Goal: Task Accomplishment & Management: Use online tool/utility

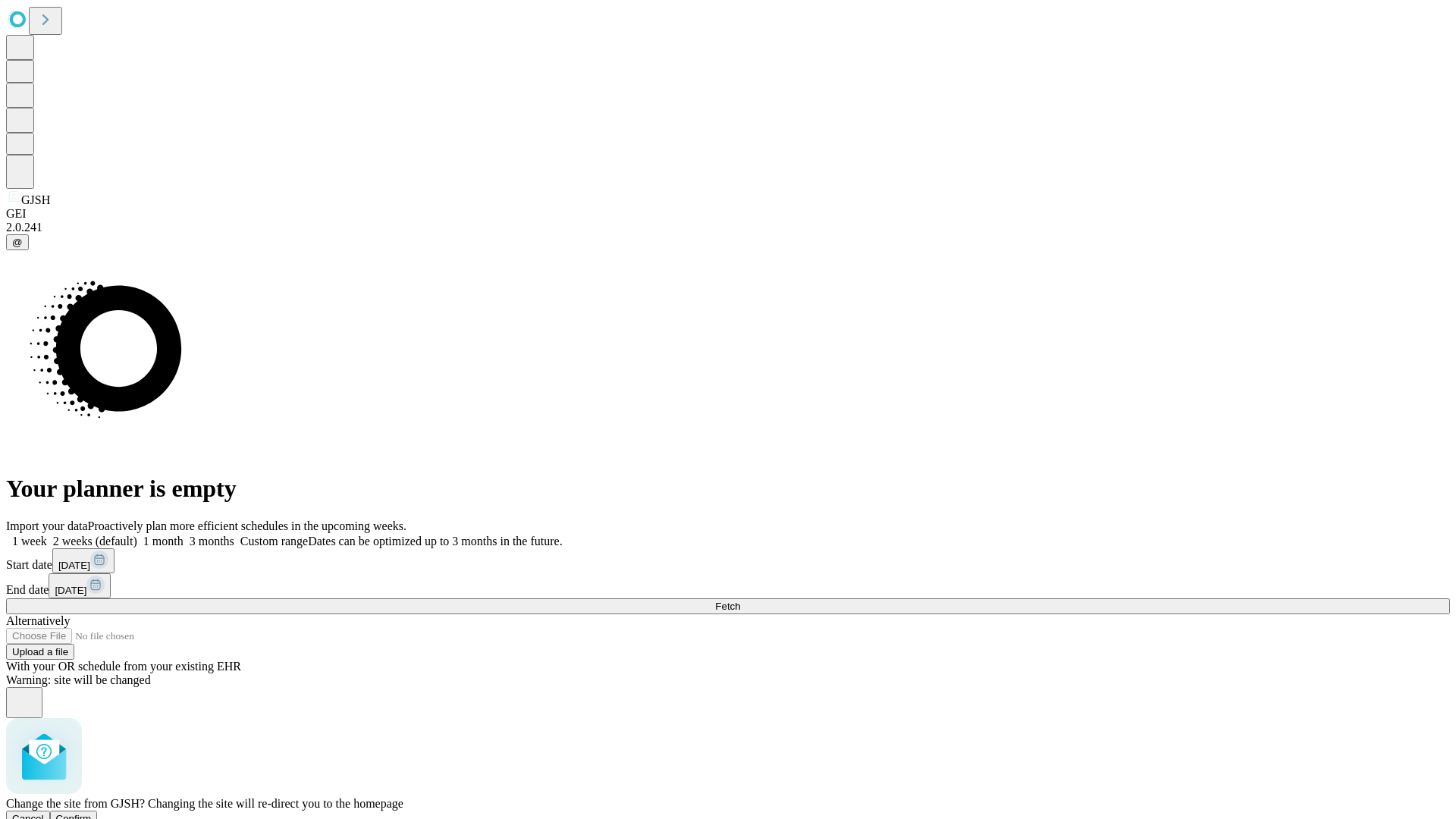
click at [92, 813] on span "Confirm" at bounding box center [74, 819] width 36 height 11
click at [47, 535] on label "1 week" at bounding box center [26, 542] width 41 height 13
click at [740, 601] on span "Fetch" at bounding box center [728, 607] width 25 height 11
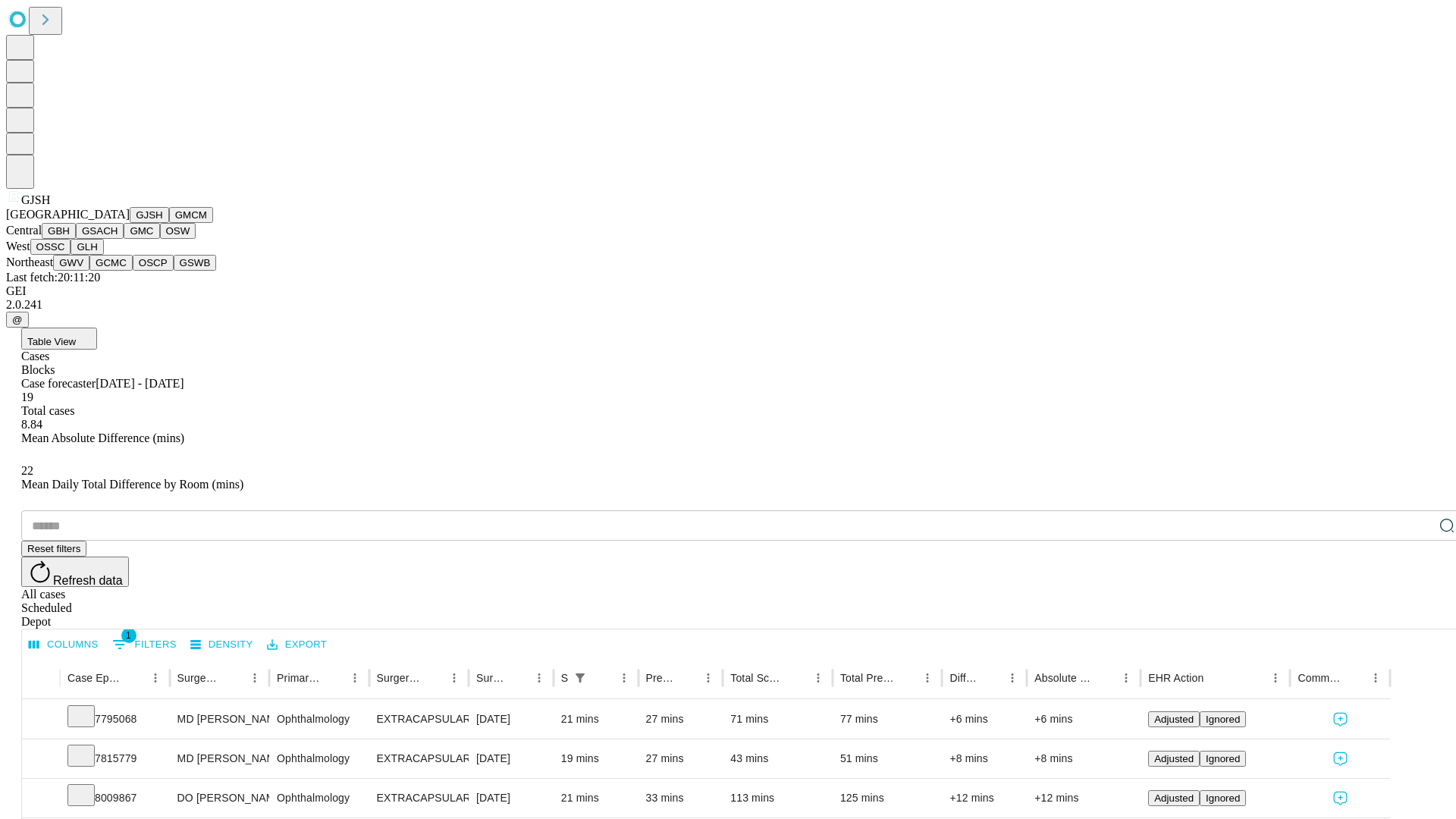
click at [169, 223] on button "GMCM" at bounding box center [191, 215] width 44 height 16
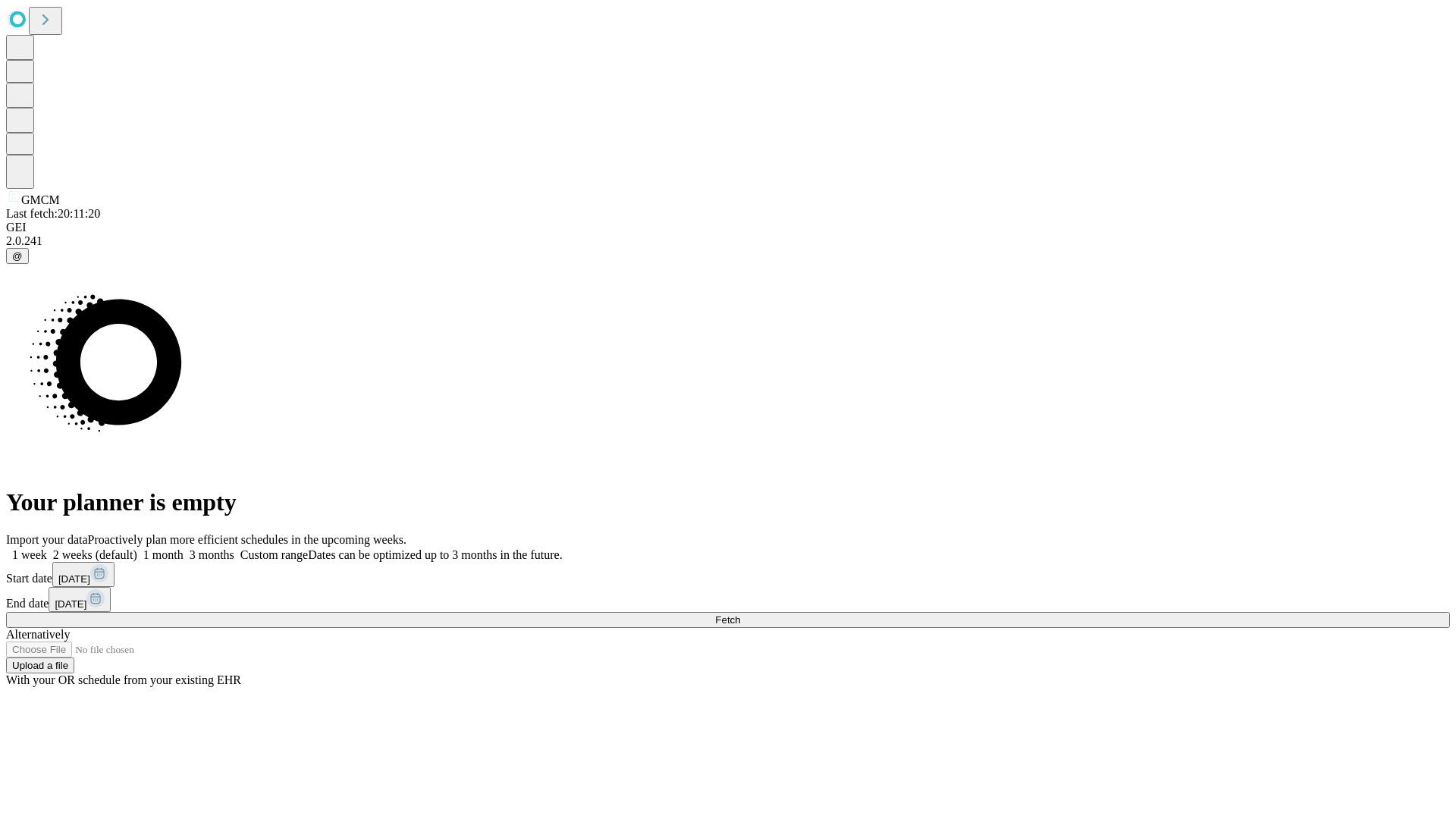
click at [740, 614] on span "Fetch" at bounding box center [728, 620] width 25 height 11
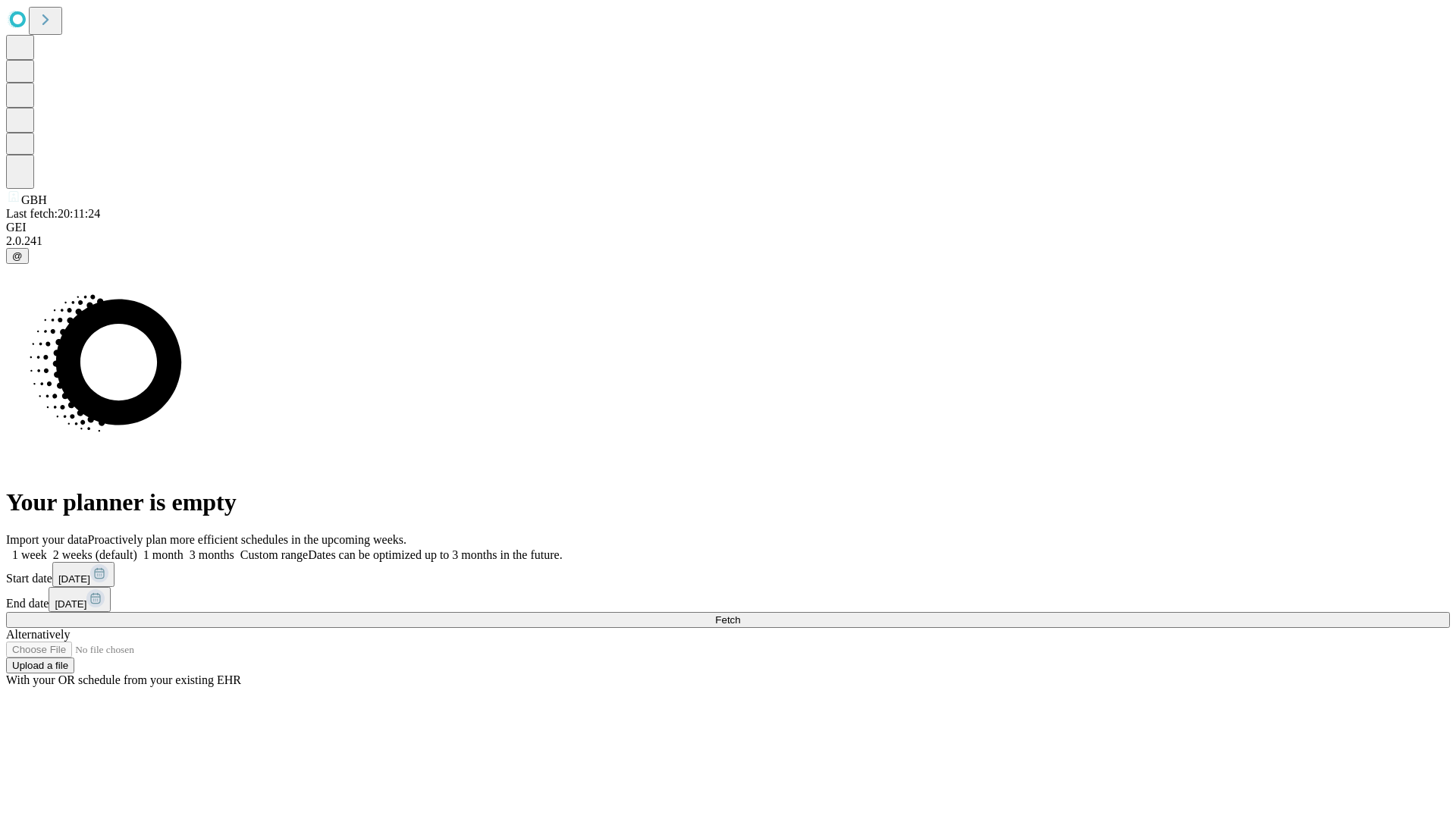
click at [47, 548] on label "1 week" at bounding box center [26, 555] width 41 height 13
click at [740, 614] on span "Fetch" at bounding box center [728, 620] width 25 height 11
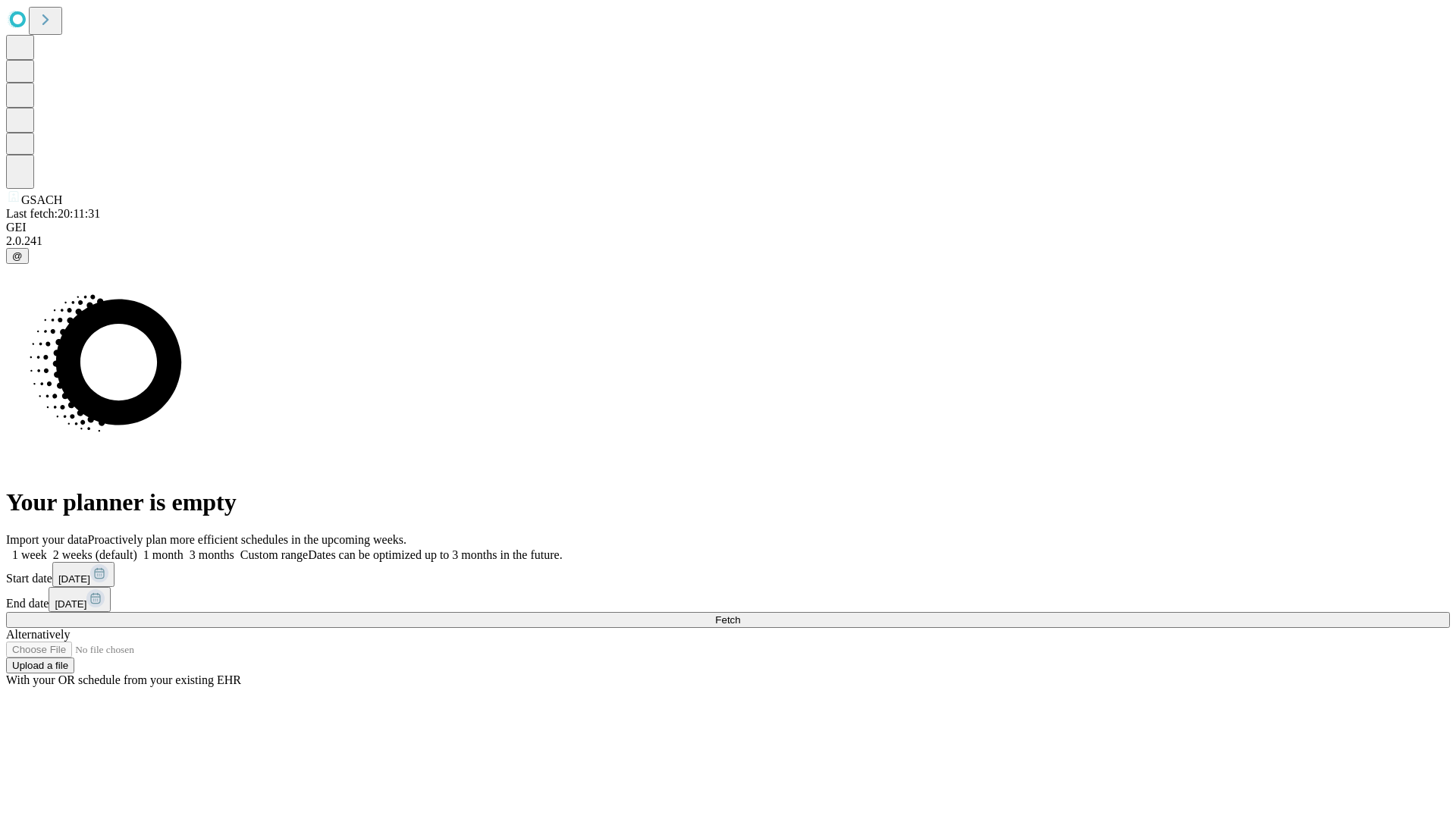
click at [47, 548] on label "1 week" at bounding box center [26, 555] width 41 height 13
click at [740, 614] on span "Fetch" at bounding box center [728, 620] width 25 height 11
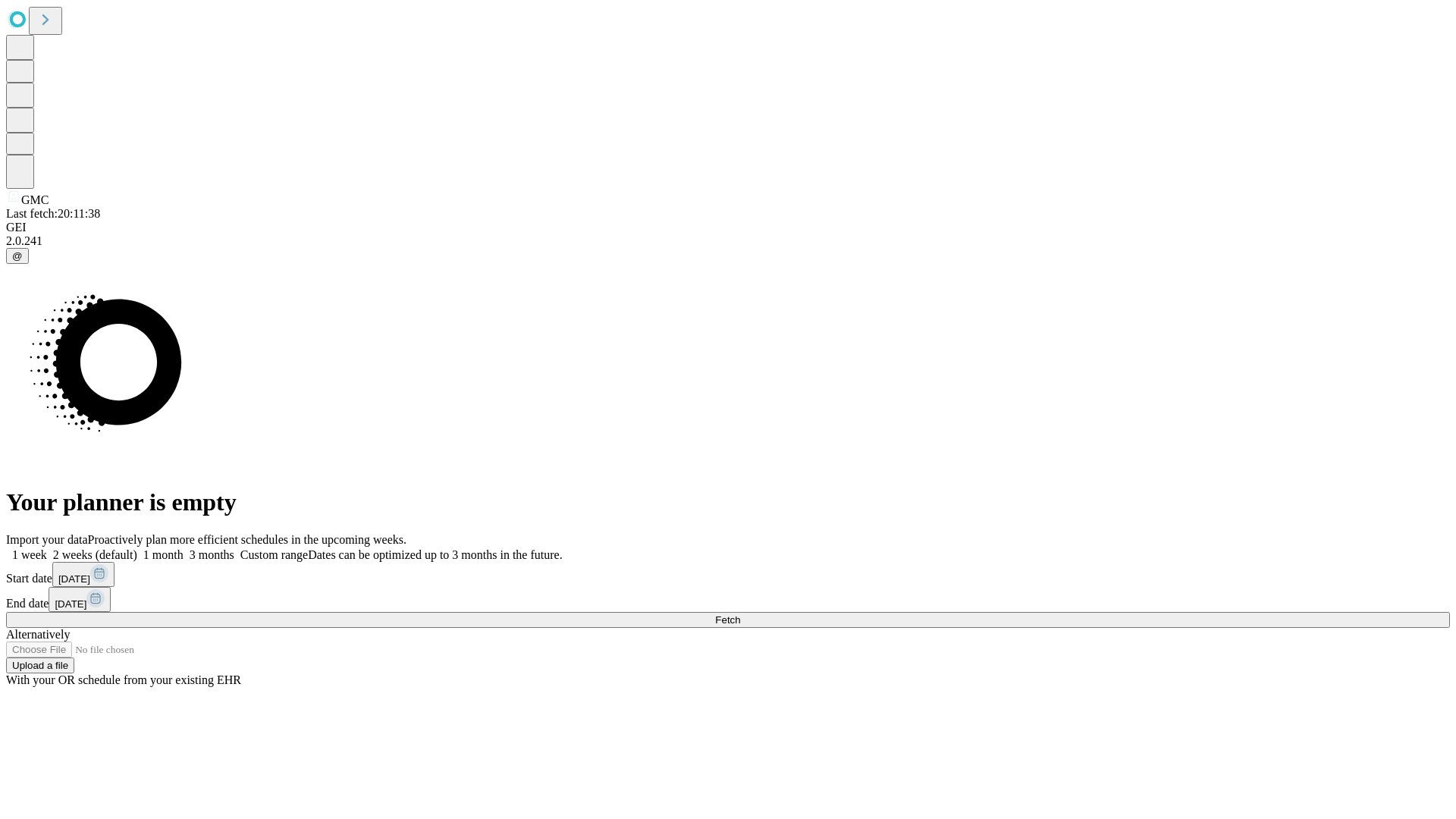
click at [47, 548] on label "1 week" at bounding box center [26, 555] width 41 height 13
click at [740, 614] on span "Fetch" at bounding box center [728, 620] width 25 height 11
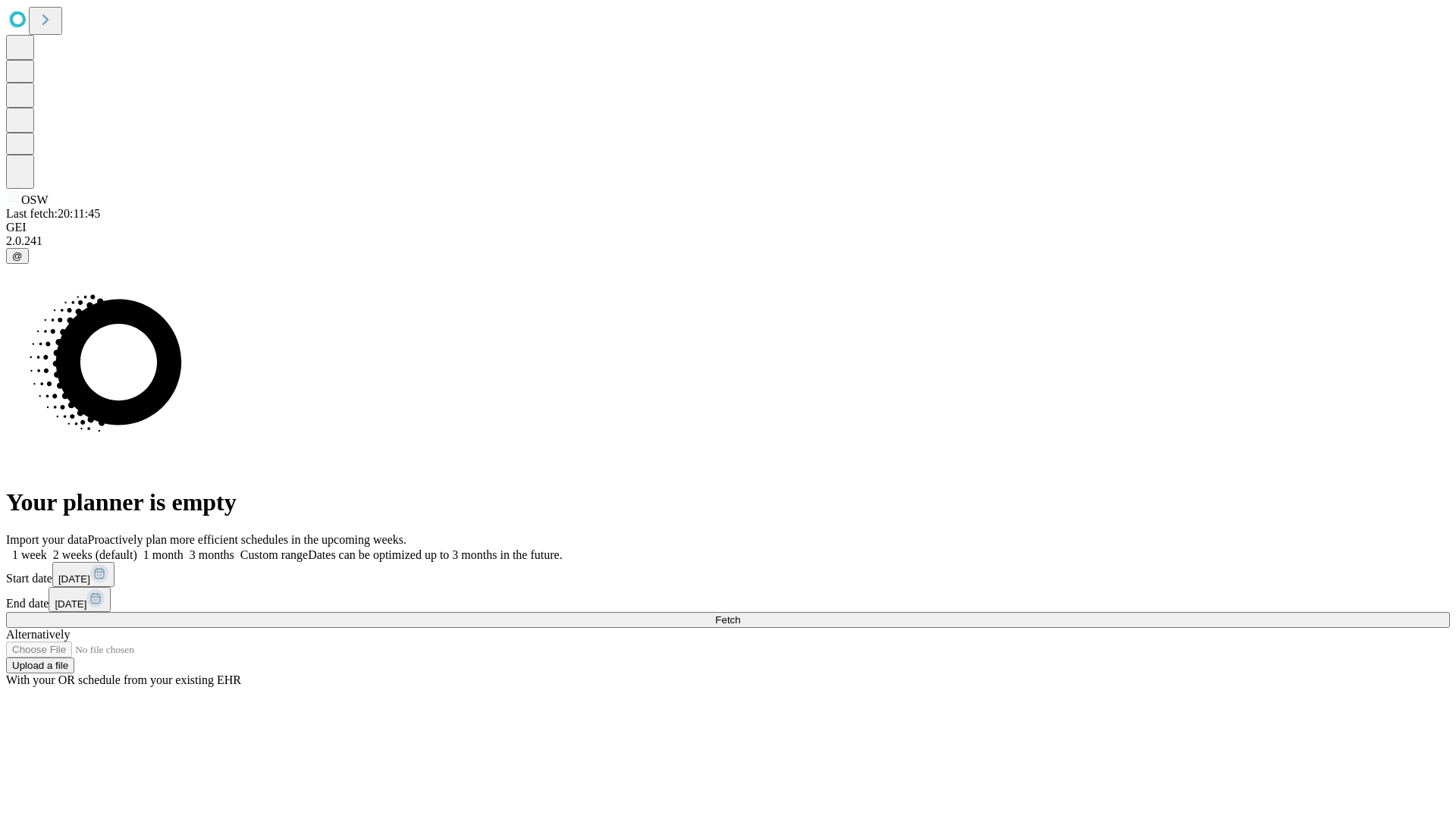
click at [740, 614] on span "Fetch" at bounding box center [728, 620] width 25 height 11
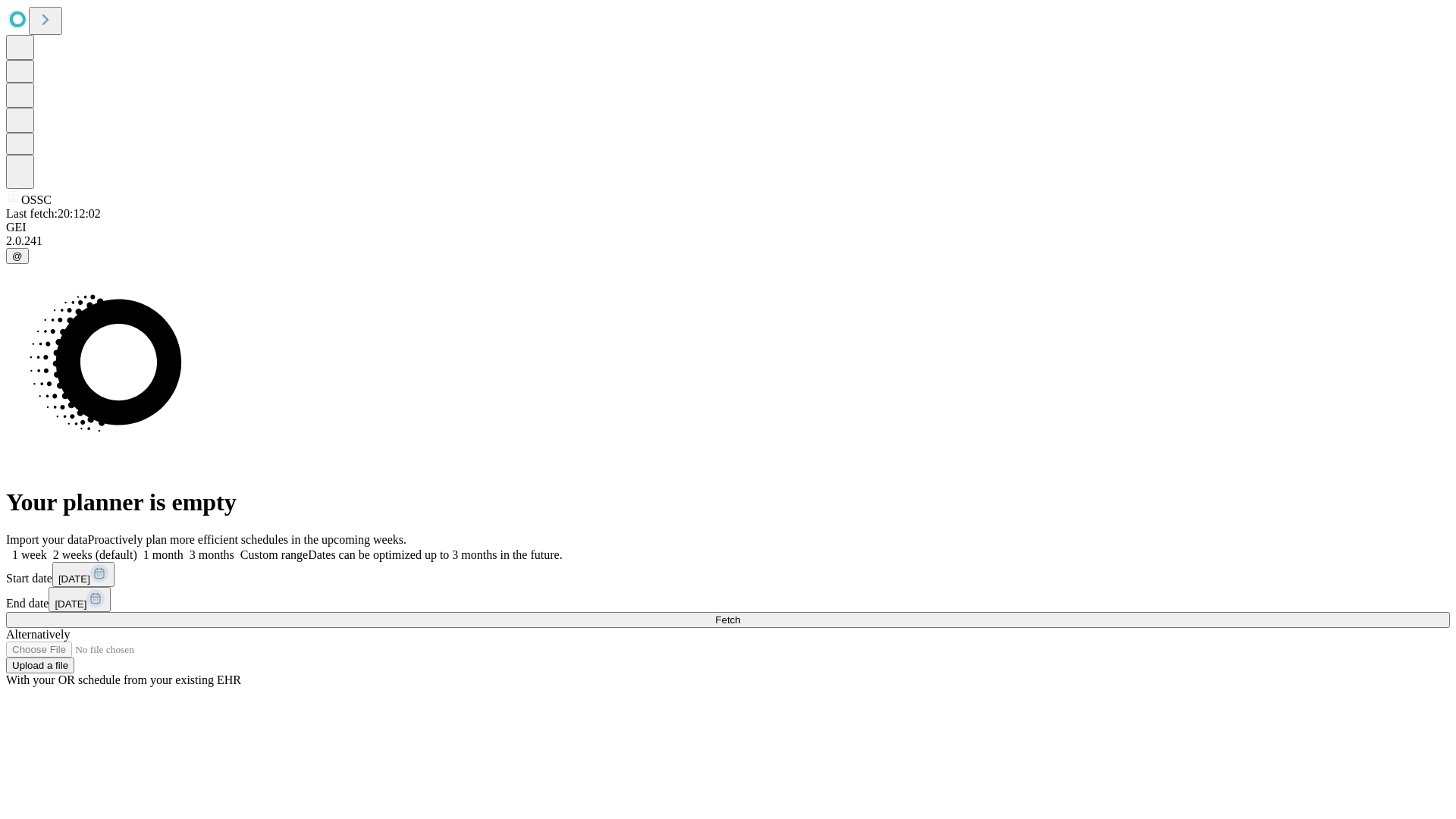
click at [47, 548] on label "1 week" at bounding box center [26, 555] width 41 height 13
click at [740, 614] on span "Fetch" at bounding box center [728, 620] width 25 height 11
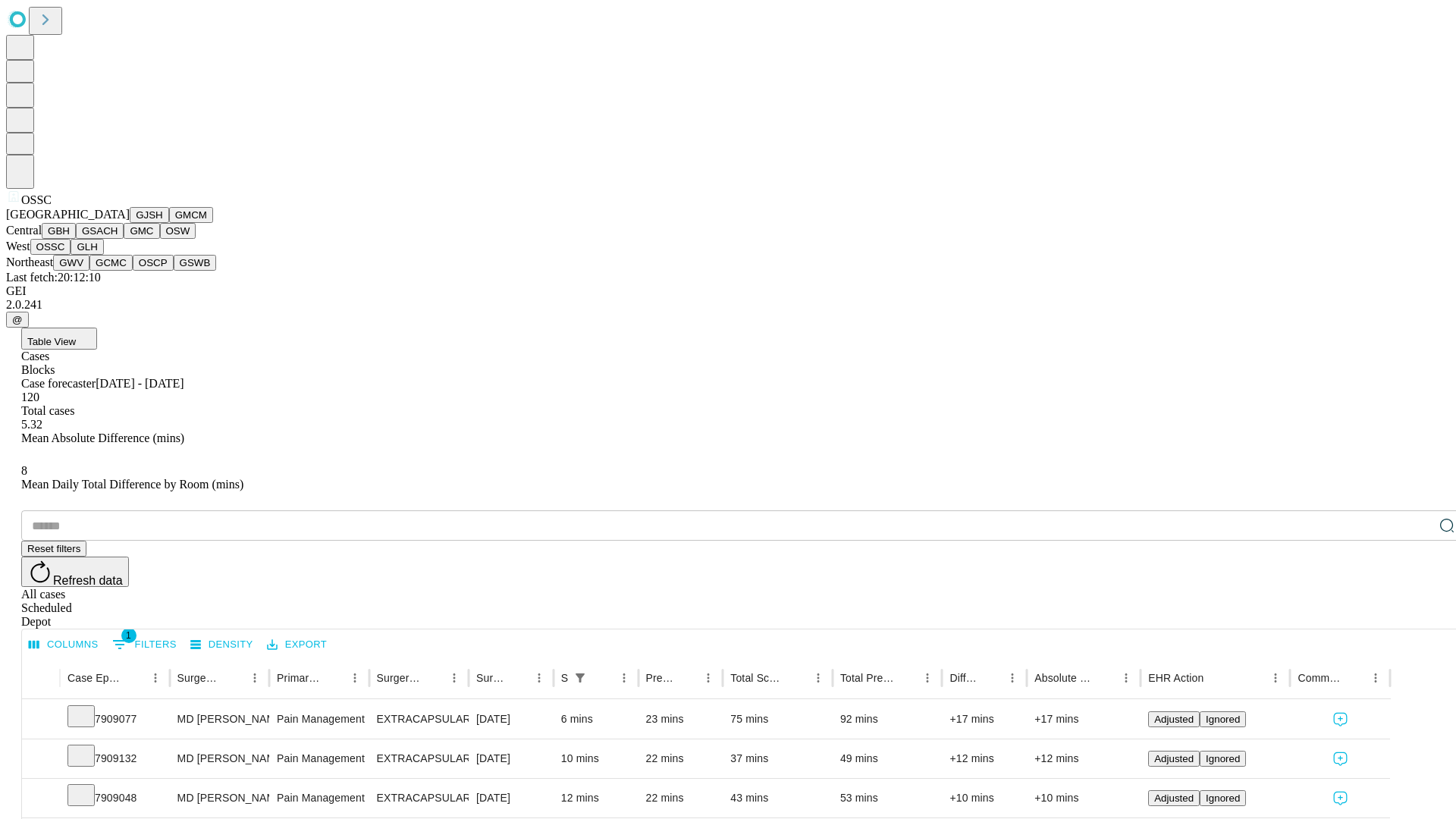
click at [103, 255] on button "GLH" at bounding box center [87, 246] width 32 height 16
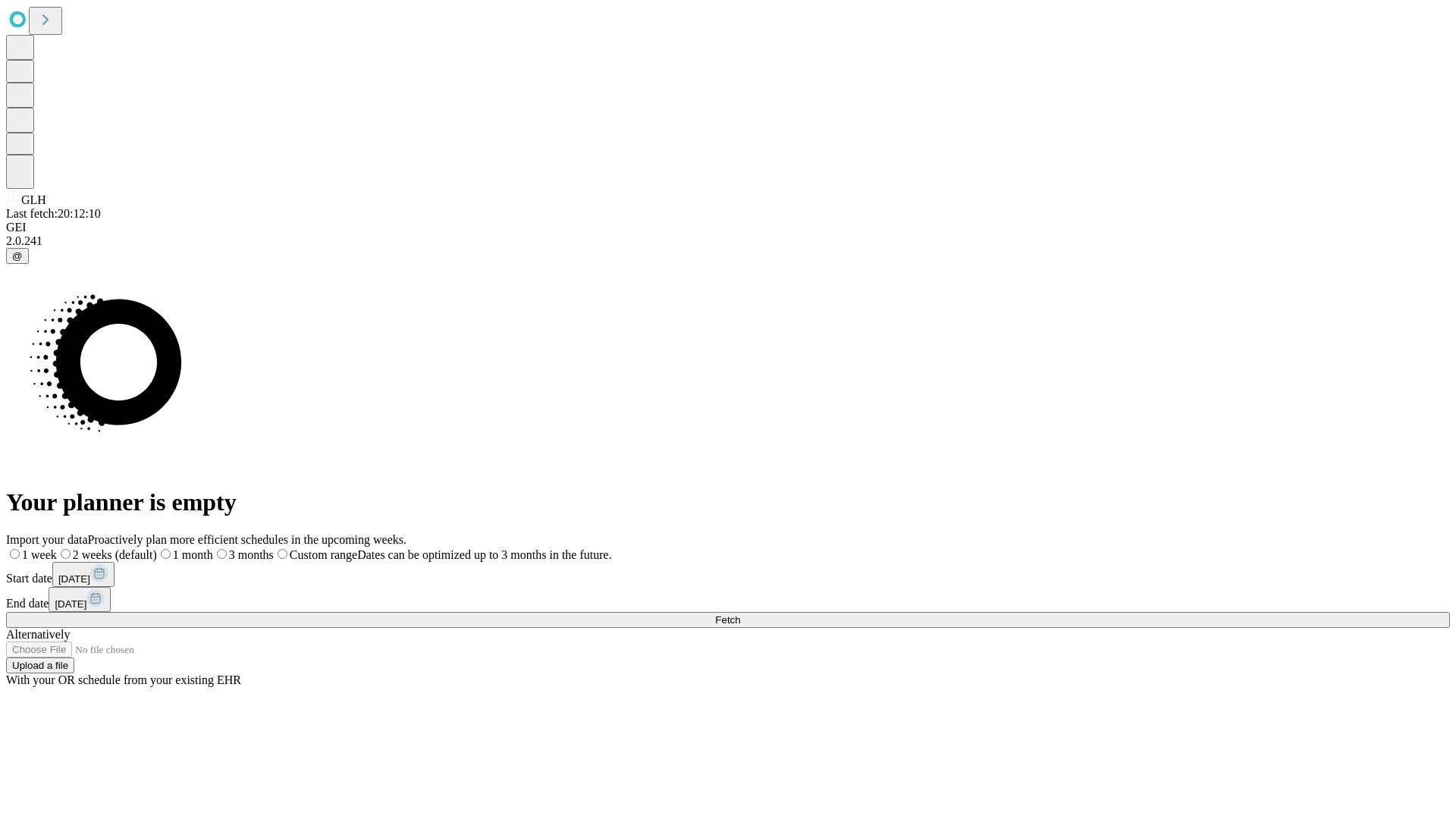
click at [57, 548] on label "1 week" at bounding box center [31, 555] width 51 height 13
click at [740, 614] on span "Fetch" at bounding box center [728, 620] width 25 height 11
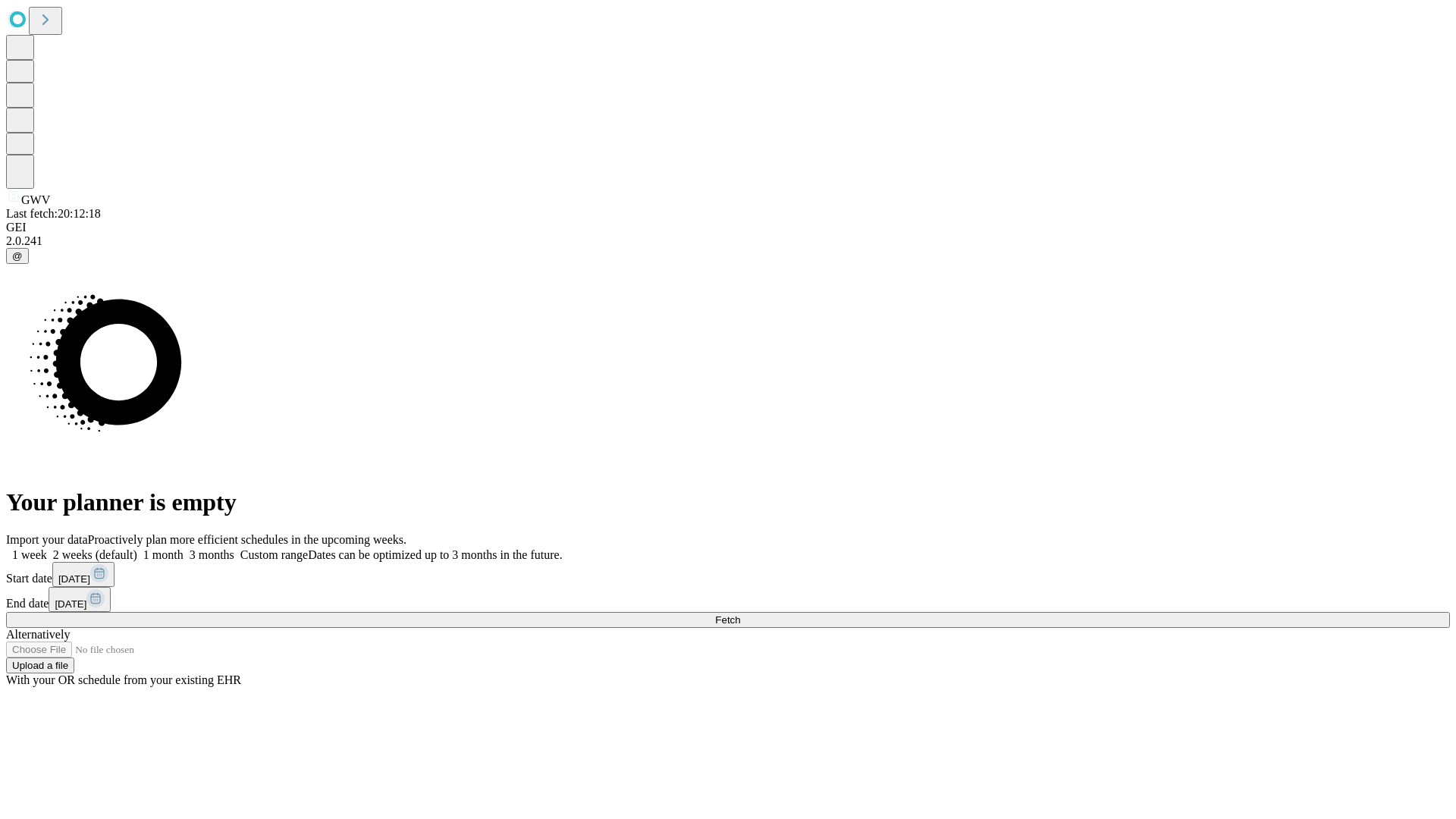
click at [47, 548] on label "1 week" at bounding box center [26, 555] width 41 height 13
click at [740, 614] on span "Fetch" at bounding box center [728, 620] width 25 height 11
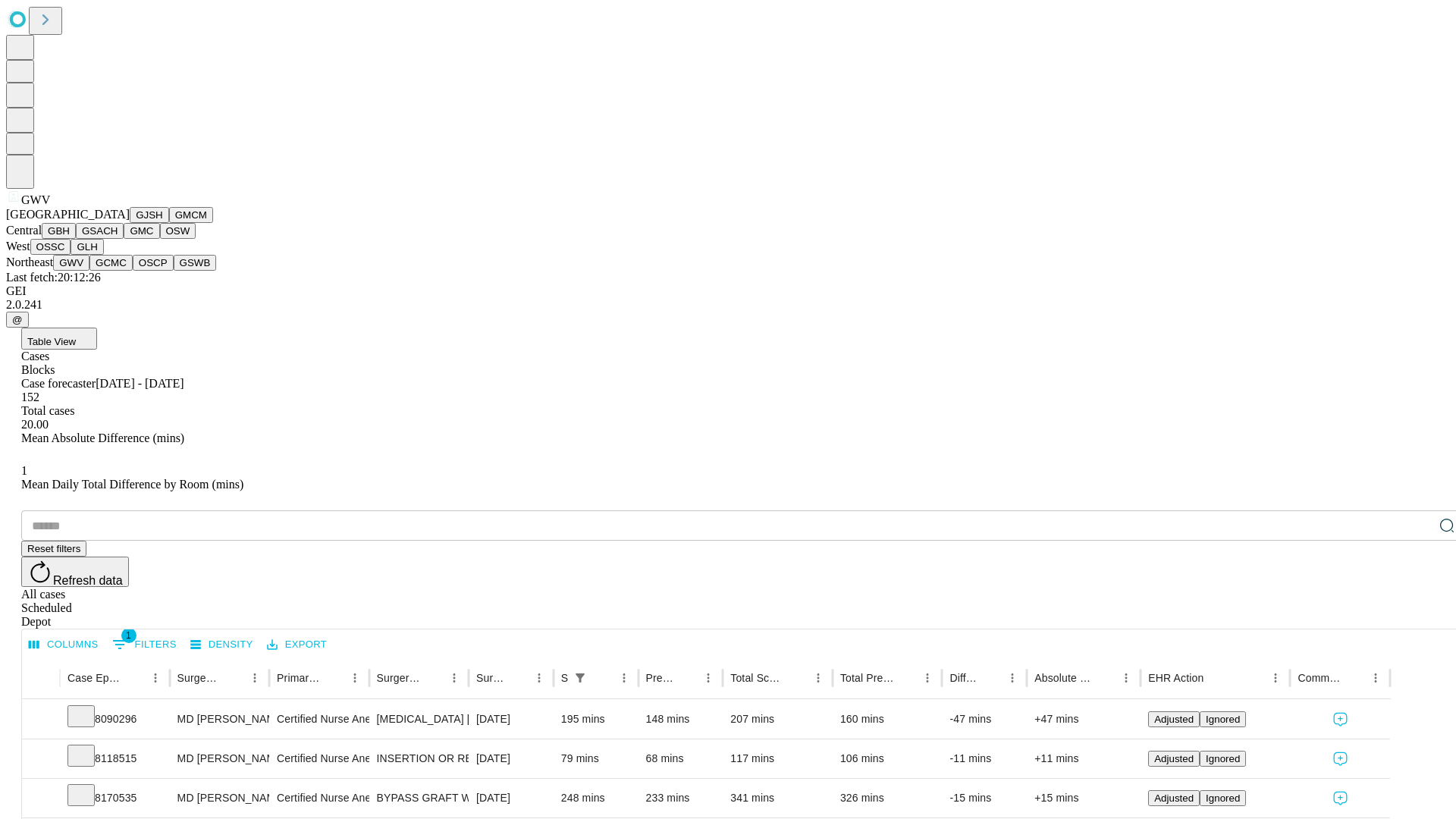
click at [117, 271] on button "GCMC" at bounding box center [112, 262] width 44 height 16
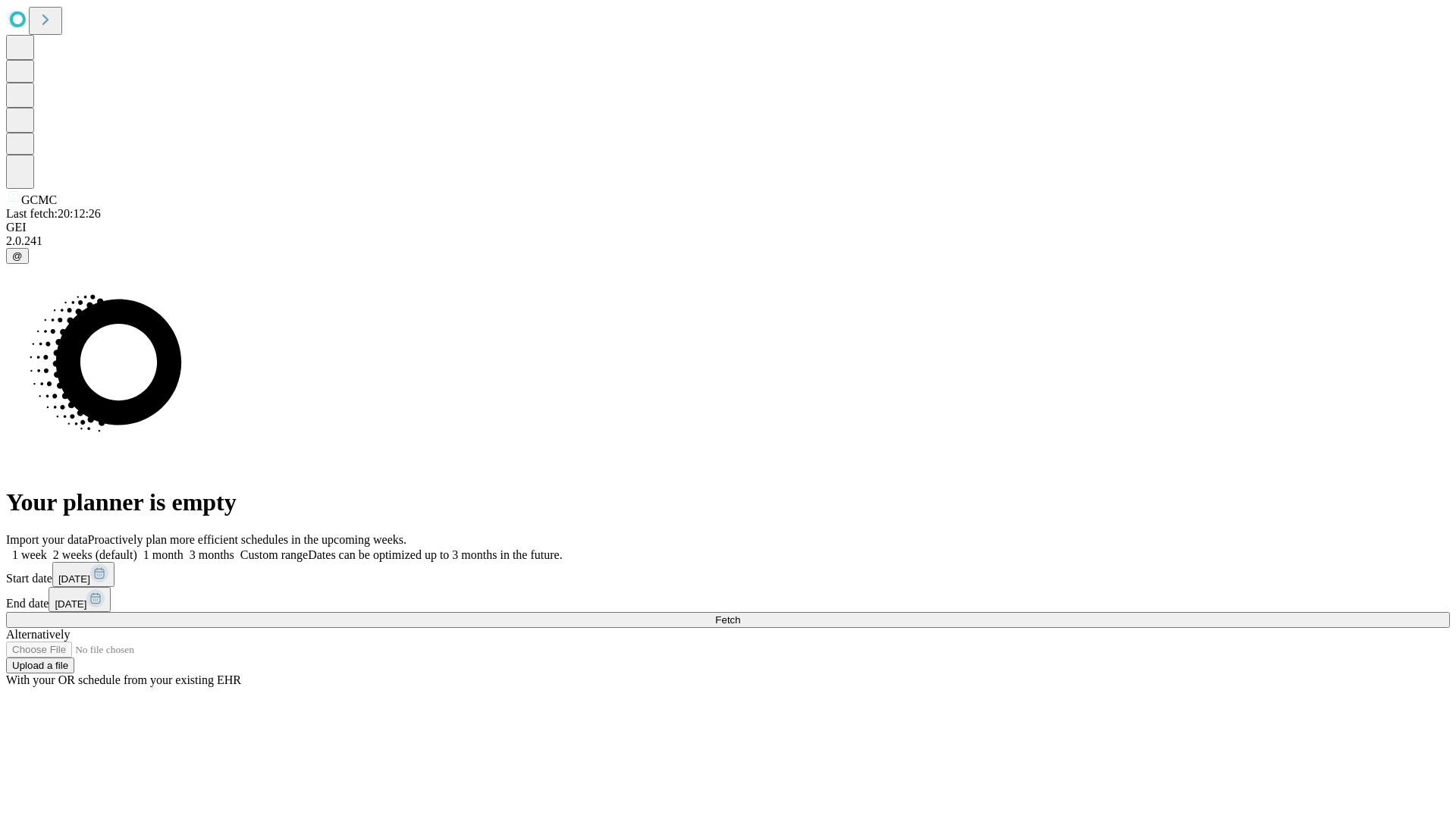
click at [740, 614] on span "Fetch" at bounding box center [728, 620] width 25 height 11
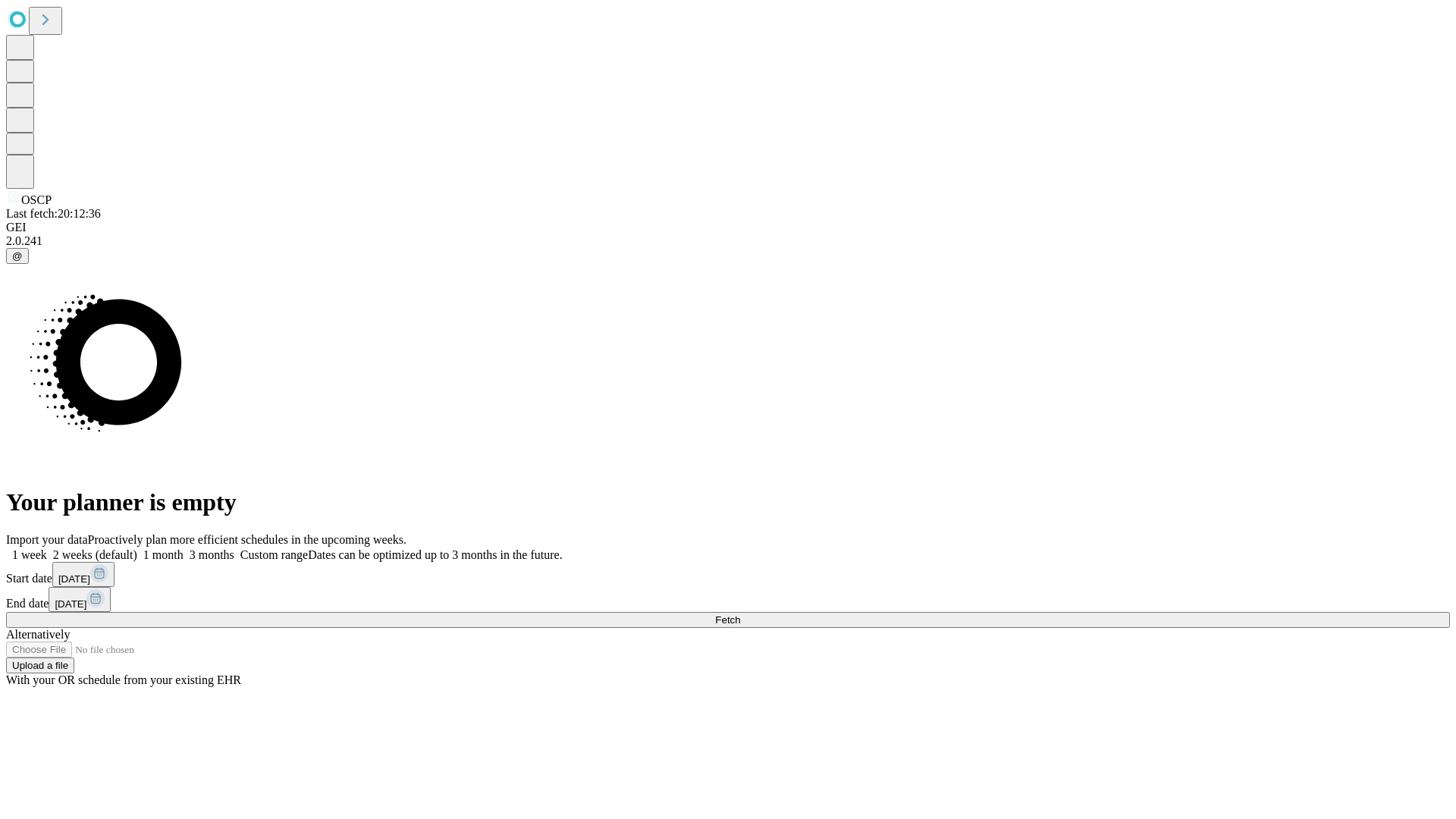
click at [47, 548] on label "1 week" at bounding box center [26, 555] width 41 height 13
click at [740, 614] on span "Fetch" at bounding box center [728, 620] width 25 height 11
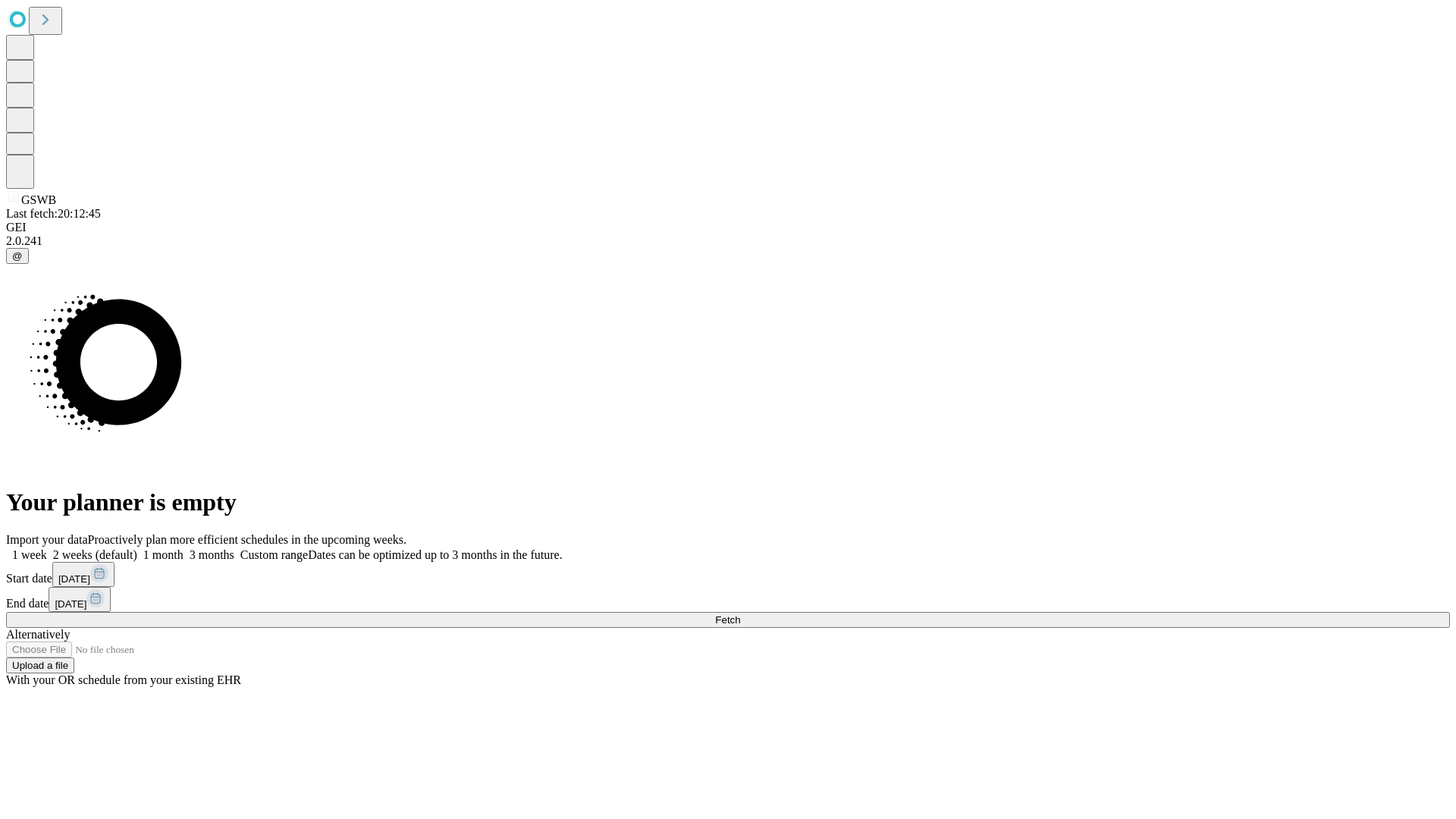
click at [740, 614] on span "Fetch" at bounding box center [728, 620] width 25 height 11
